Goal: Use online tool/utility: Utilize a website feature to perform a specific function

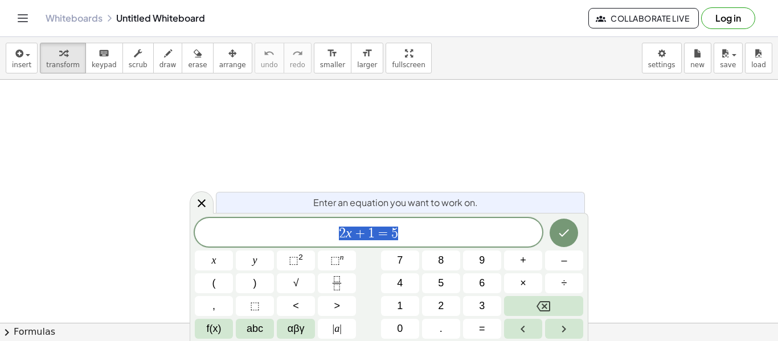
scroll to position [1, 0]
click at [297, 260] on span "⬚" at bounding box center [294, 260] width 10 height 11
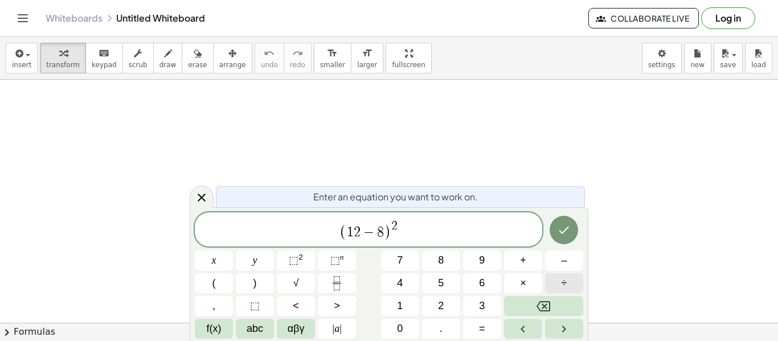
click at [563, 287] on span "÷" at bounding box center [565, 283] width 6 height 15
click at [346, 266] on button "⬚ n" at bounding box center [337, 261] width 38 height 20
click at [568, 225] on icon "Done" at bounding box center [564, 230] width 14 height 14
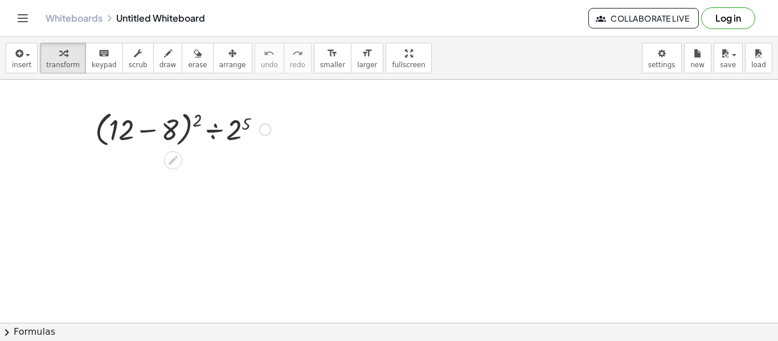
click at [161, 131] on div at bounding box center [182, 128] width 187 height 43
click at [152, 169] on div at bounding box center [182, 169] width 187 height 39
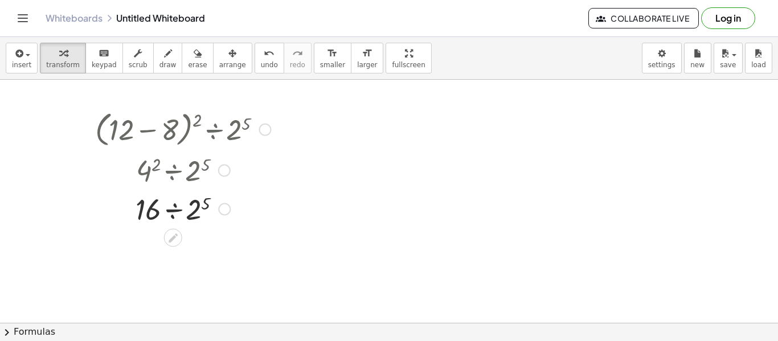
click at [194, 207] on div at bounding box center [182, 208] width 187 height 39
click at [167, 209] on div at bounding box center [182, 208] width 187 height 39
click at [174, 249] on div at bounding box center [182, 247] width 187 height 38
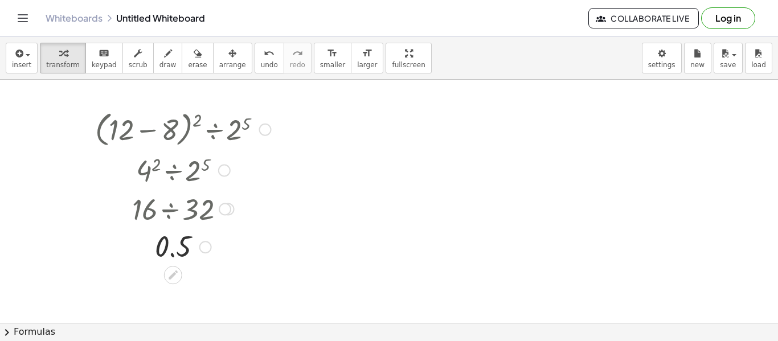
click at [174, 249] on div at bounding box center [182, 247] width 187 height 38
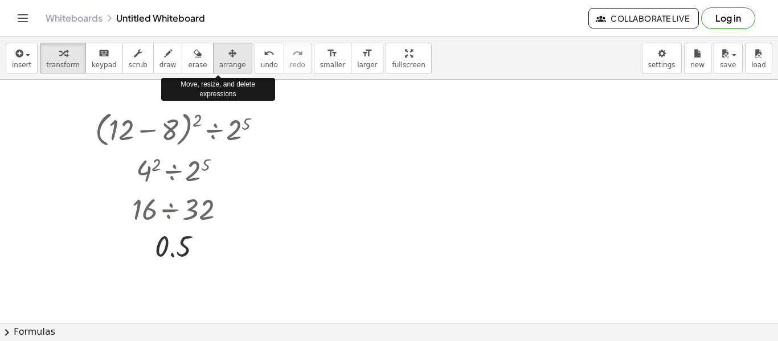
click at [226, 58] on div "button" at bounding box center [232, 53] width 27 height 14
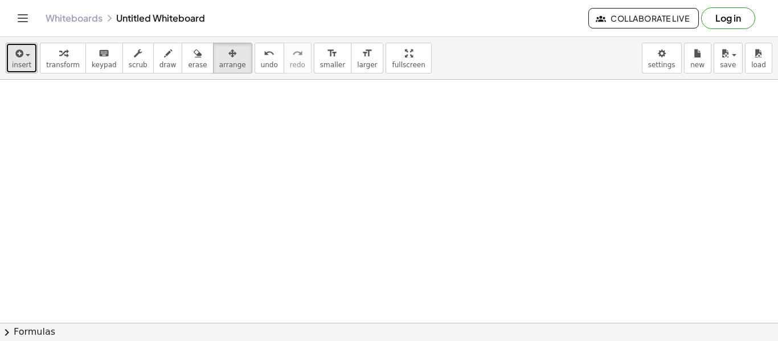
click at [20, 59] on icon "button" at bounding box center [18, 54] width 10 height 14
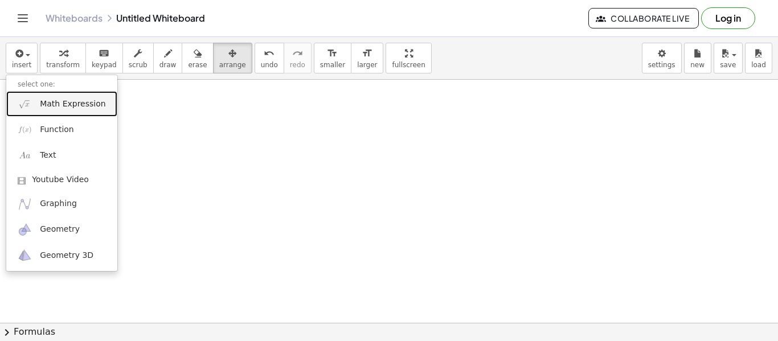
click at [35, 99] on link "Math Expression" at bounding box center [61, 104] width 111 height 26
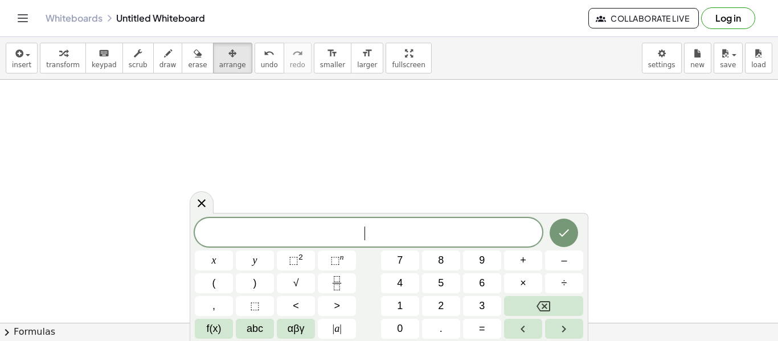
scroll to position [1, 0]
click at [555, 284] on button "÷" at bounding box center [564, 284] width 38 height 20
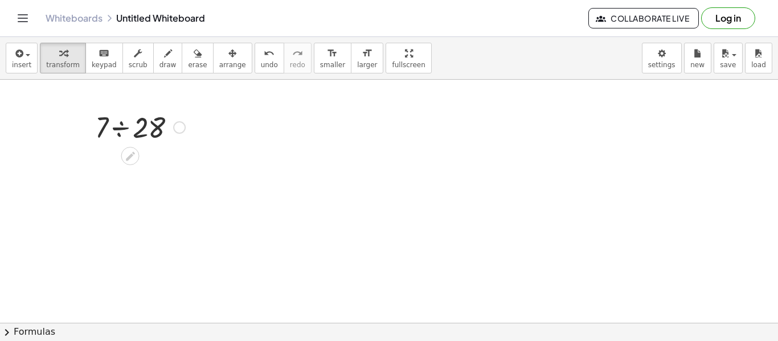
click at [141, 133] on div at bounding box center [139, 126] width 101 height 39
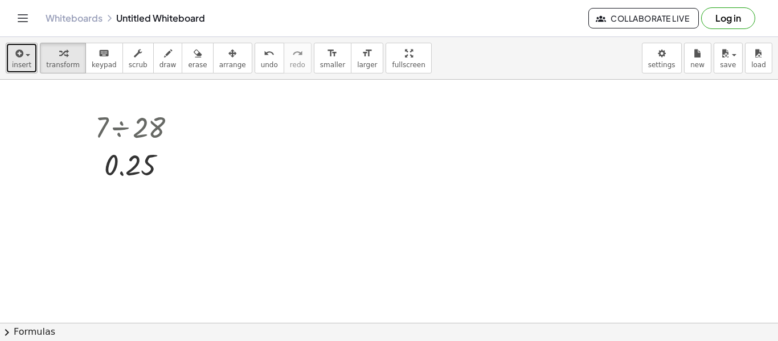
click at [6, 56] on button "insert" at bounding box center [22, 58] width 32 height 31
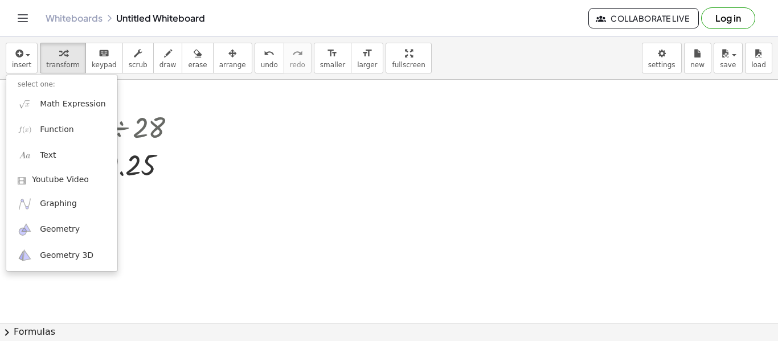
click at [34, 87] on li "select one:" at bounding box center [61, 84] width 111 height 13
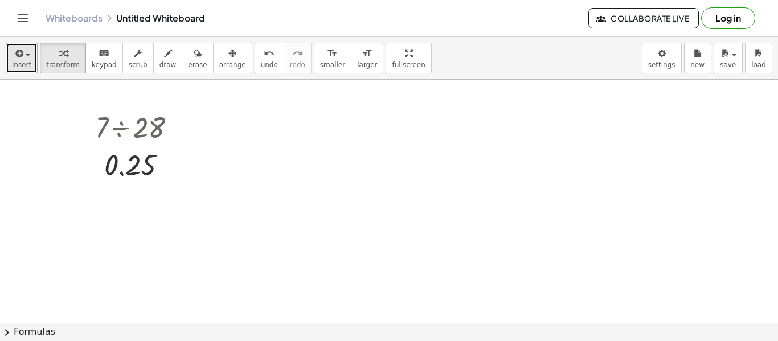
click at [26, 68] on span "insert" at bounding box center [21, 65] width 19 height 8
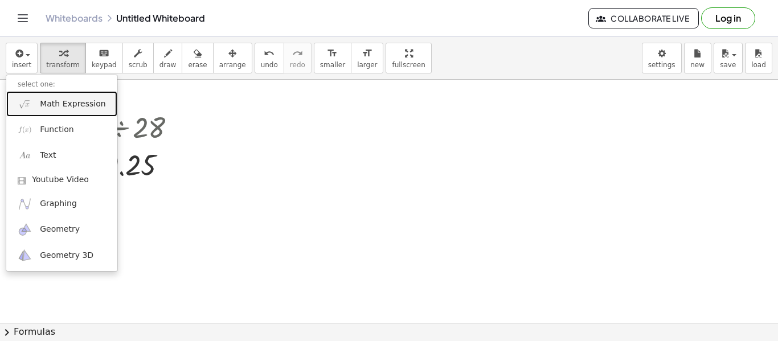
click at [48, 101] on span "Math Expression" at bounding box center [73, 104] width 66 height 11
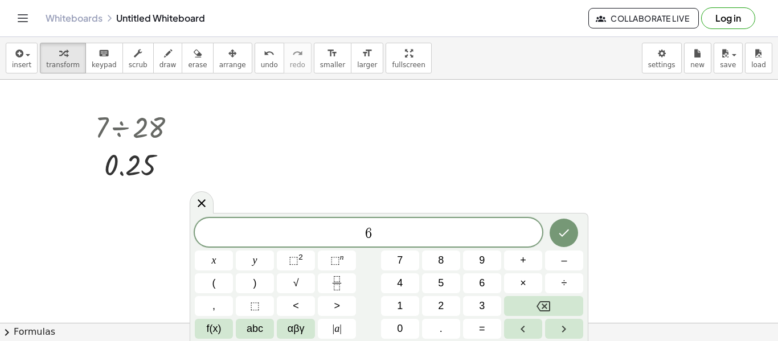
scroll to position [4, 0]
click at [562, 284] on span "÷" at bounding box center [565, 283] width 6 height 15
